Goal: Task Accomplishment & Management: Use online tool/utility

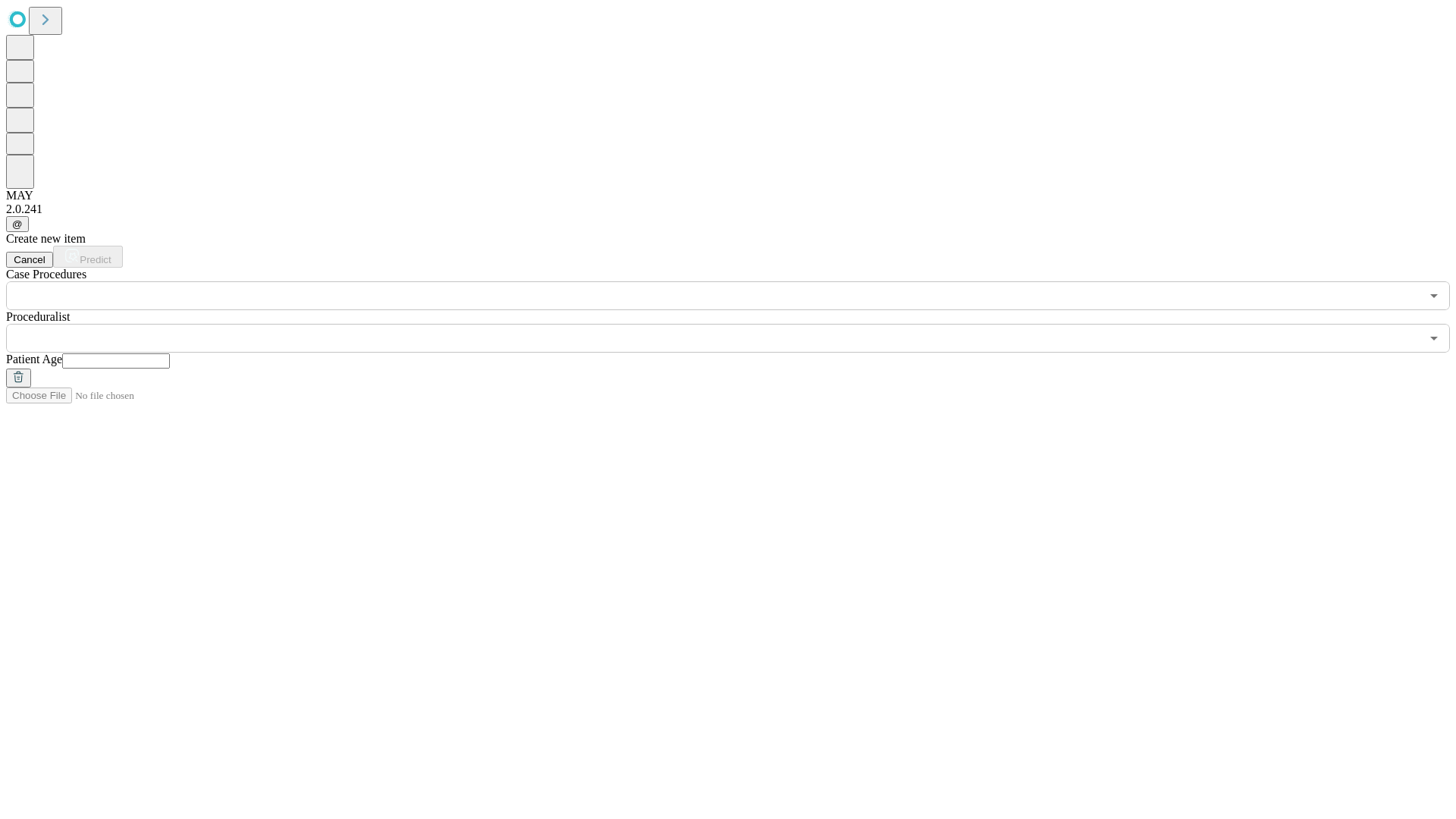
click at [170, 353] on input "text" at bounding box center [116, 361] width 108 height 15
type input "**"
click at [739, 324] on input "text" at bounding box center [713, 338] width 1414 height 29
